Goal: Find specific page/section: Find specific page/section

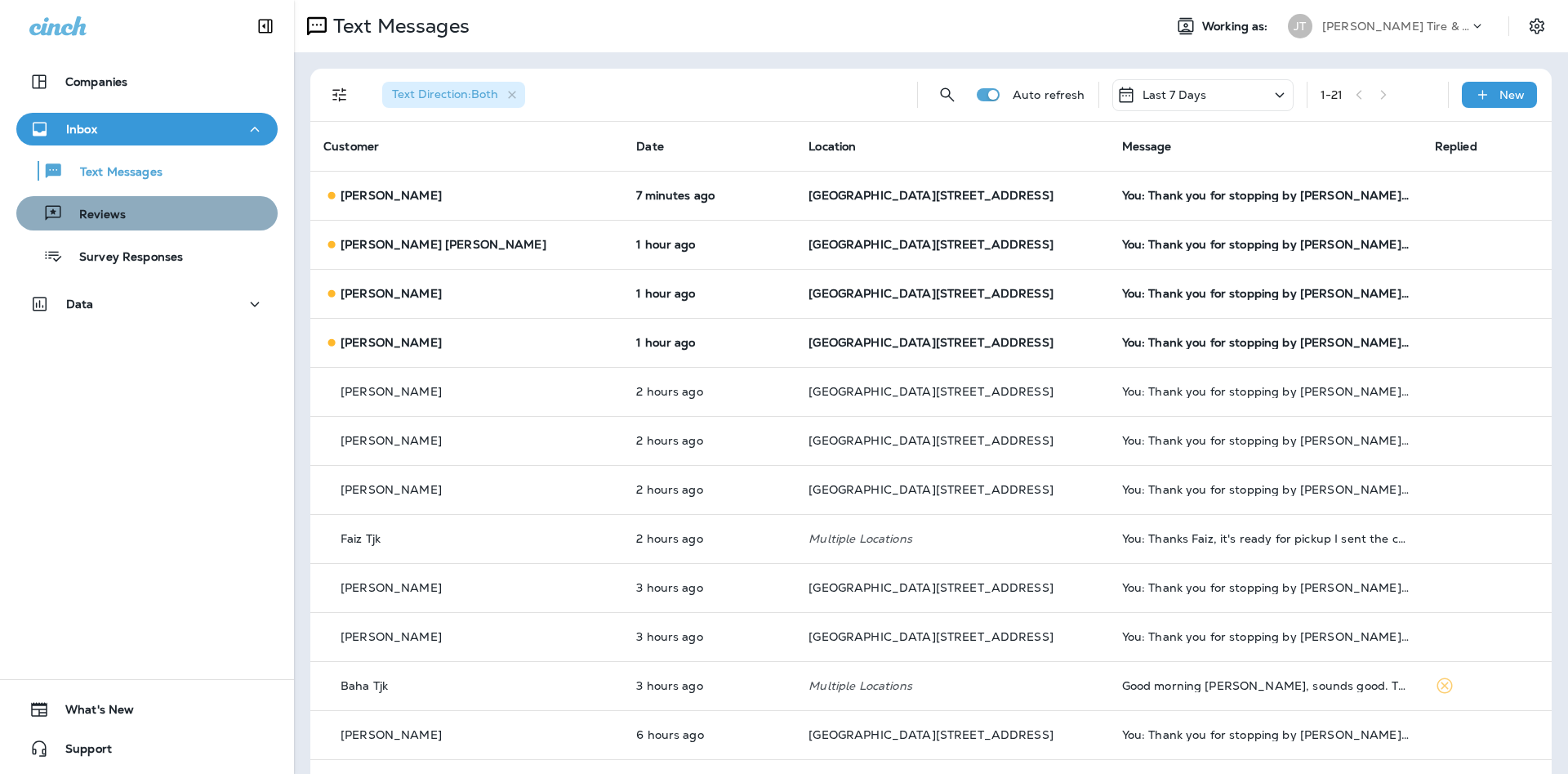
click at [237, 216] on div "Reviews" at bounding box center [146, 213] width 249 height 24
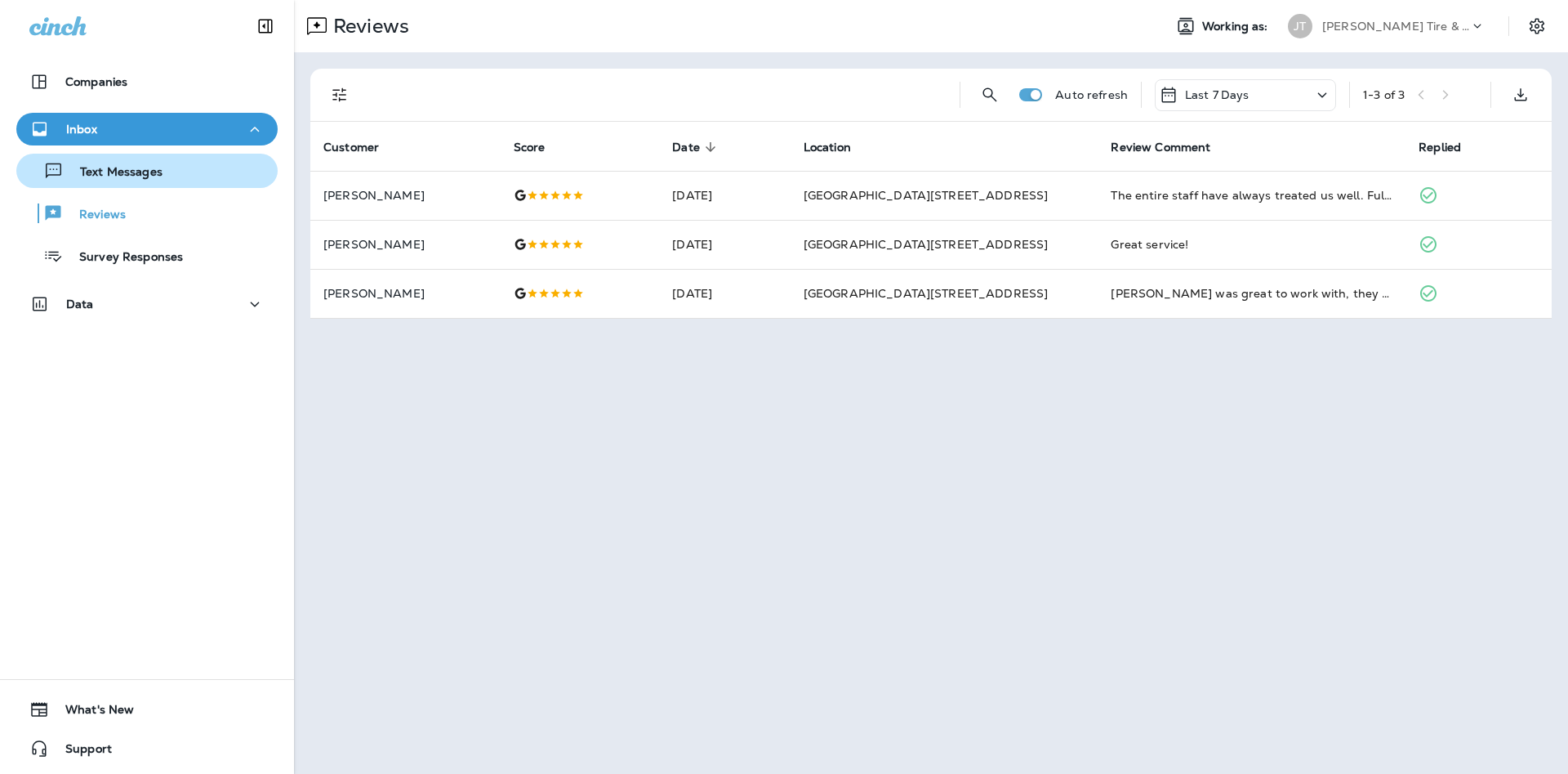
click at [131, 171] on p "Text Messages" at bounding box center [113, 172] width 99 height 15
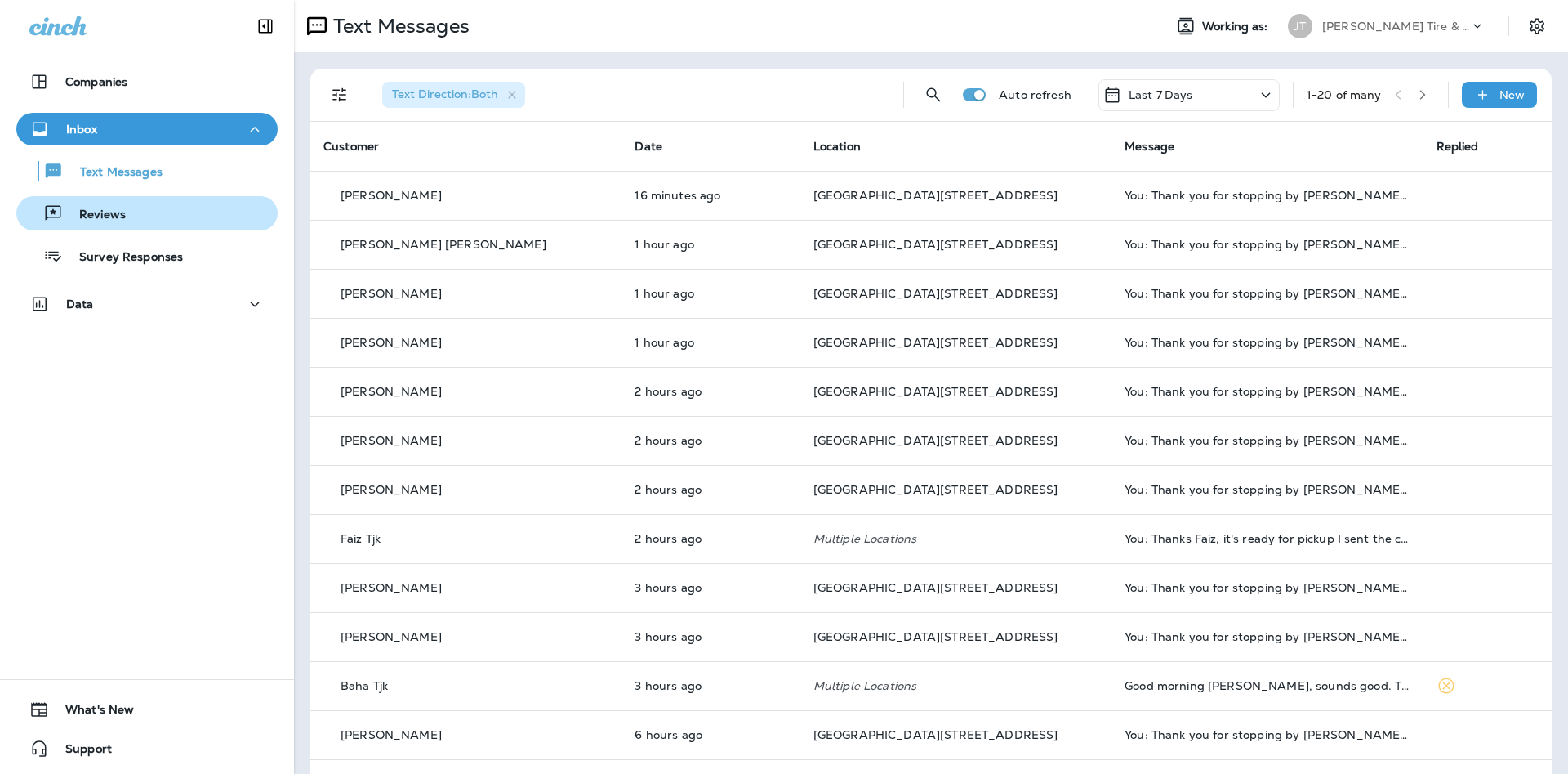
click at [101, 206] on div "Reviews" at bounding box center [74, 213] width 103 height 24
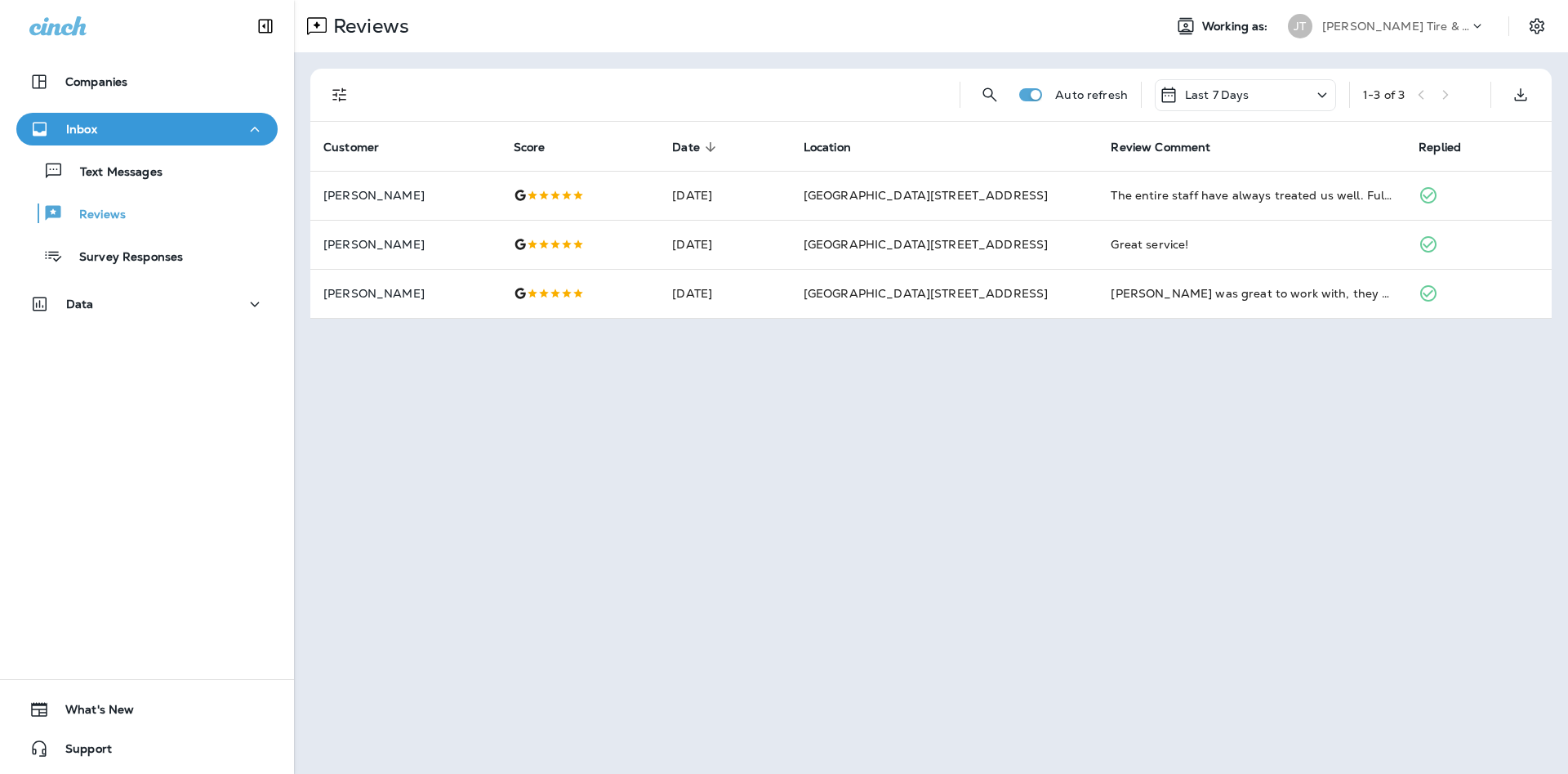
click at [144, 193] on div "Text Messages Reviews Survey Responses" at bounding box center [146, 209] width 261 height 128
click at [143, 188] on div "Text Messages Reviews Survey Responses" at bounding box center [146, 209] width 261 height 128
click at [145, 179] on p "Text Messages" at bounding box center [113, 172] width 99 height 15
